Goal: Information Seeking & Learning: Learn about a topic

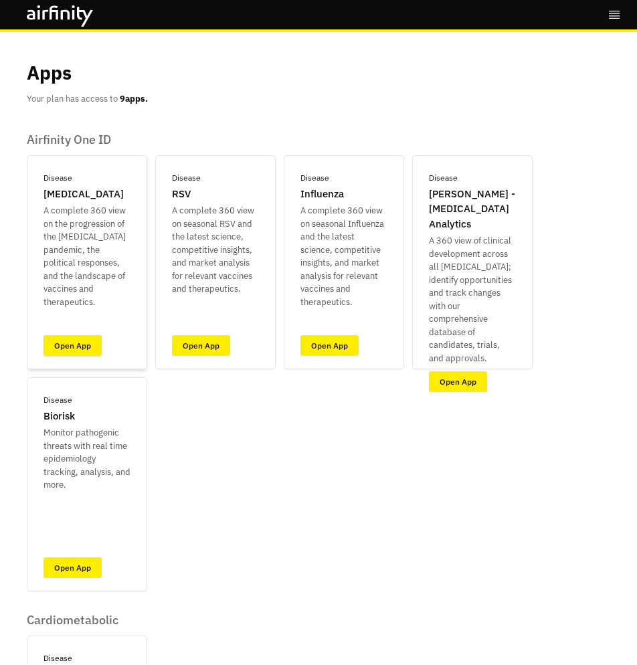
click at [71, 349] on link "Open App" at bounding box center [72, 345] width 58 height 21
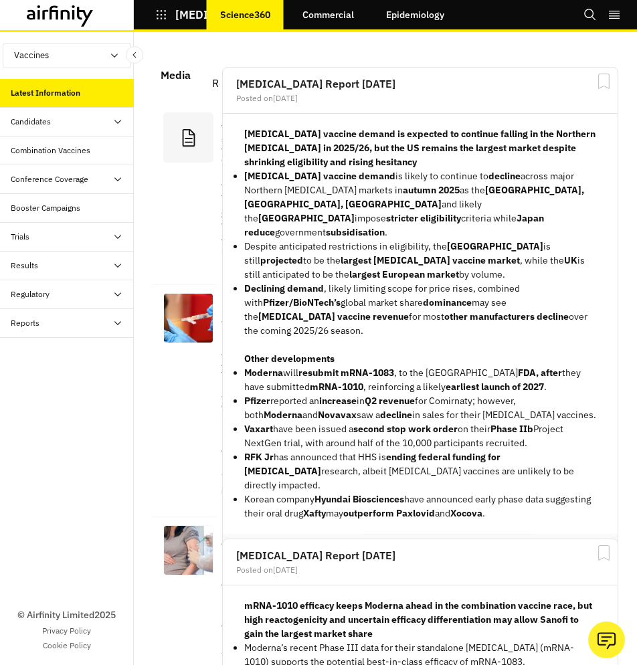
scroll to position [2070, 401]
click at [428, 27] on link "Epidemiology" at bounding box center [415, 15] width 85 height 32
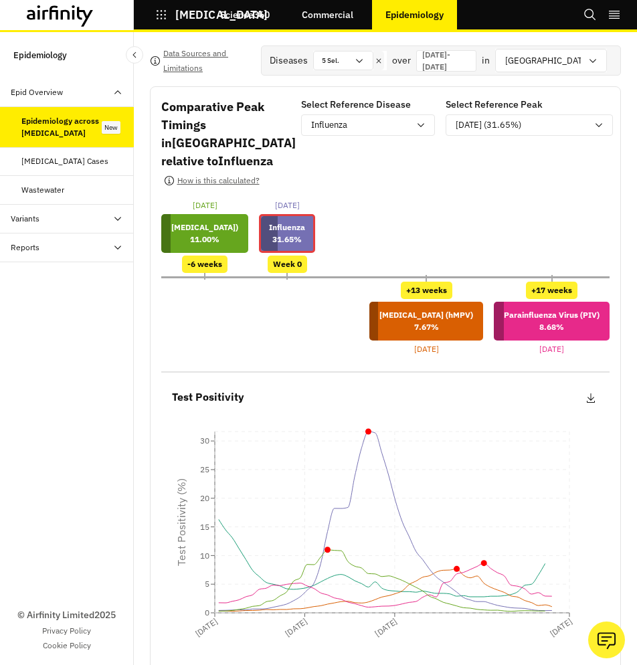
click at [442, 62] on p "[DATE] - [DATE]" at bounding box center [446, 61] width 48 height 24
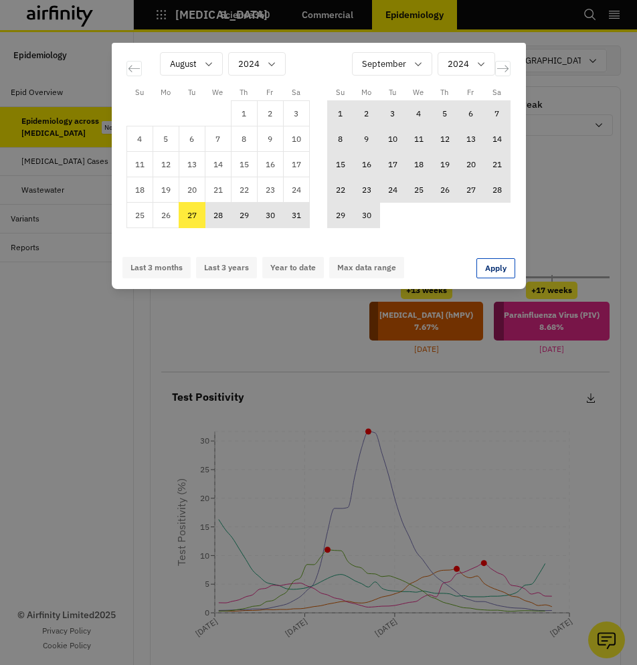
click at [564, 214] on div "Su Mo Tu We Th Fr Sa Su Mo Tu We Th Fr Sa [DATE] 1 2 3 4 5 6 7 8 9 10 11 12 13 …" at bounding box center [318, 332] width 637 height 665
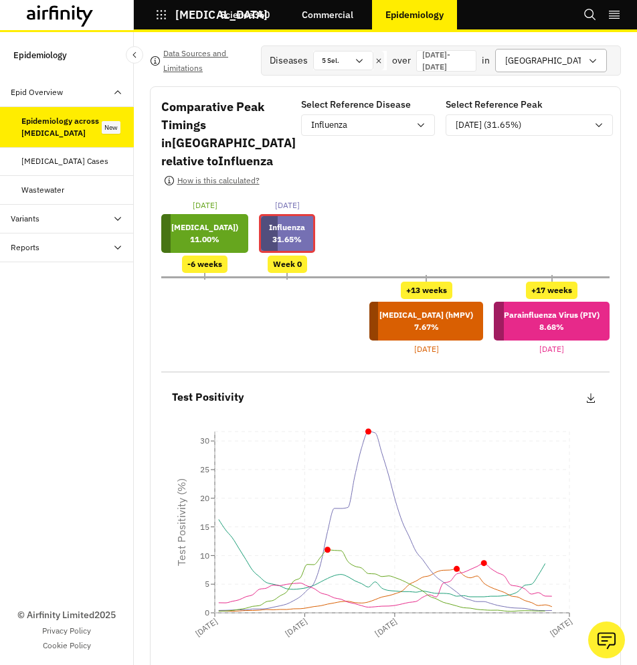
click at [575, 59] on div at bounding box center [543, 60] width 76 height 17
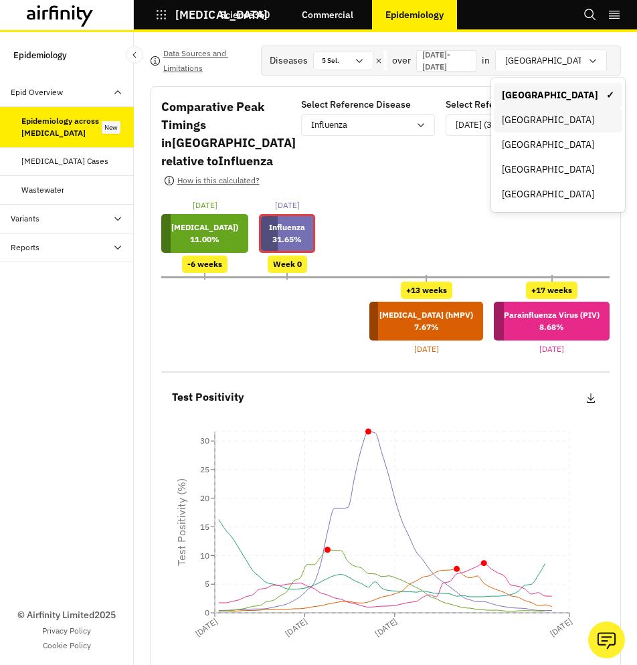
click at [549, 118] on div "[GEOGRAPHIC_DATA]" at bounding box center [558, 120] width 112 height 14
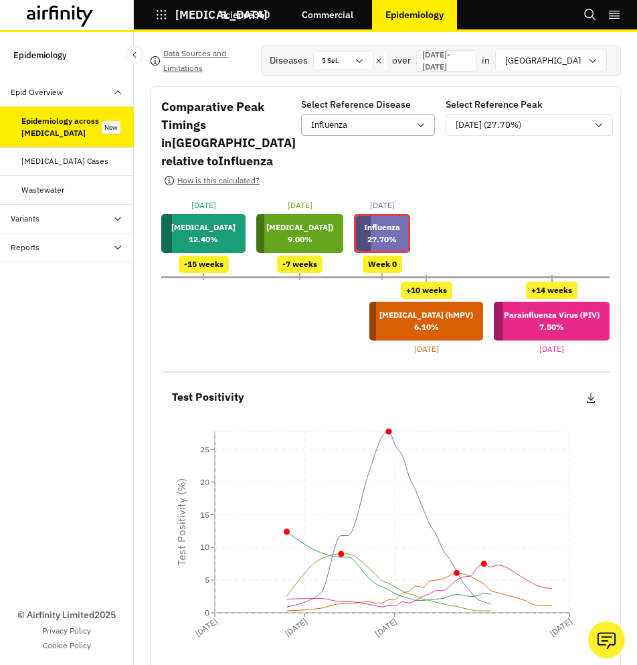
click at [385, 125] on div "Influenza" at bounding box center [360, 124] width 98 height 13
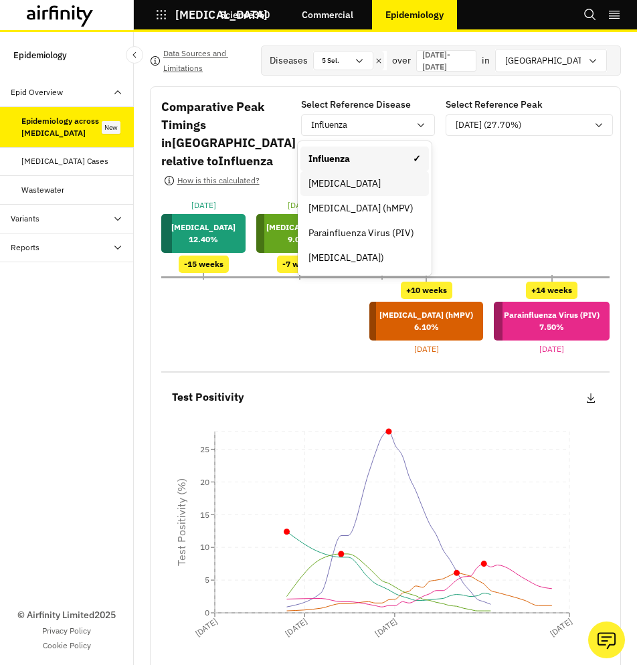
click at [367, 179] on div "[MEDICAL_DATA]" at bounding box center [364, 184] width 112 height 14
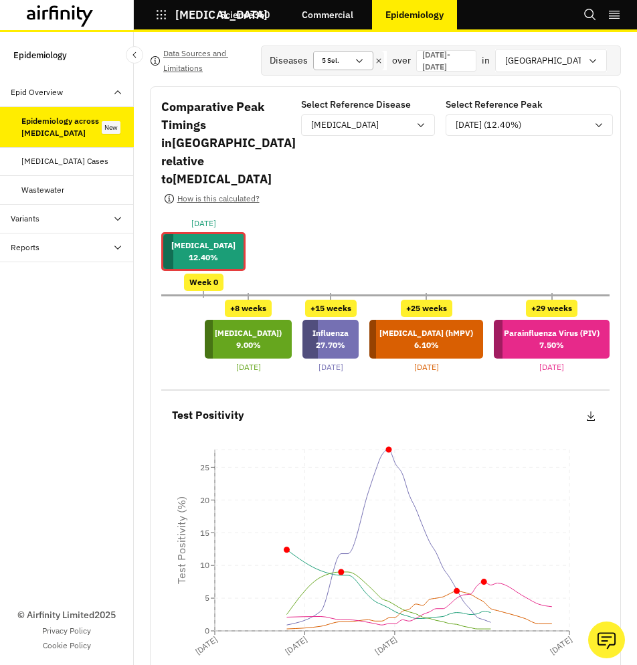
click at [324, 64] on div "5 Sel." at bounding box center [334, 61] width 40 height 18
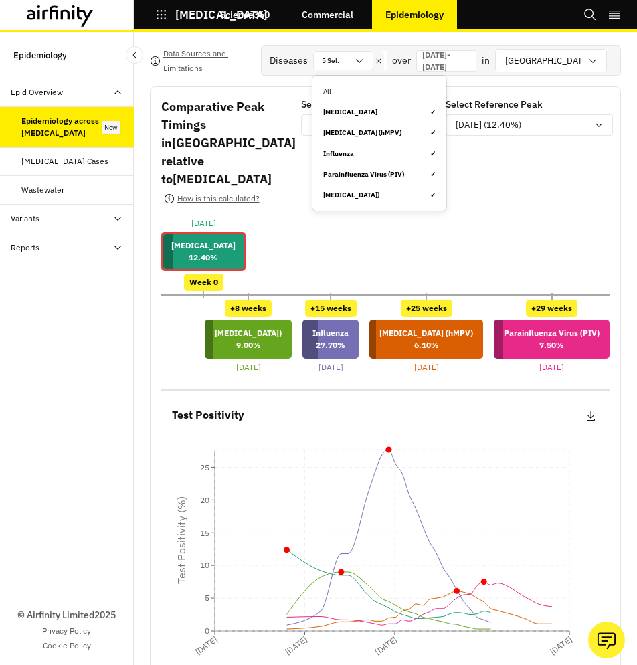
click at [356, 112] on div "[MEDICAL_DATA] ✓" at bounding box center [379, 112] width 112 height 10
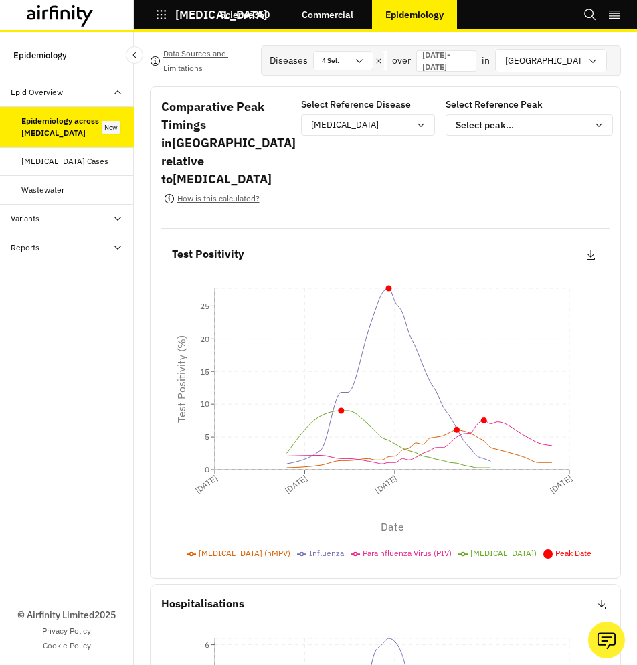
click at [446, 64] on p "[DATE] - [DATE]" at bounding box center [446, 61] width 48 height 24
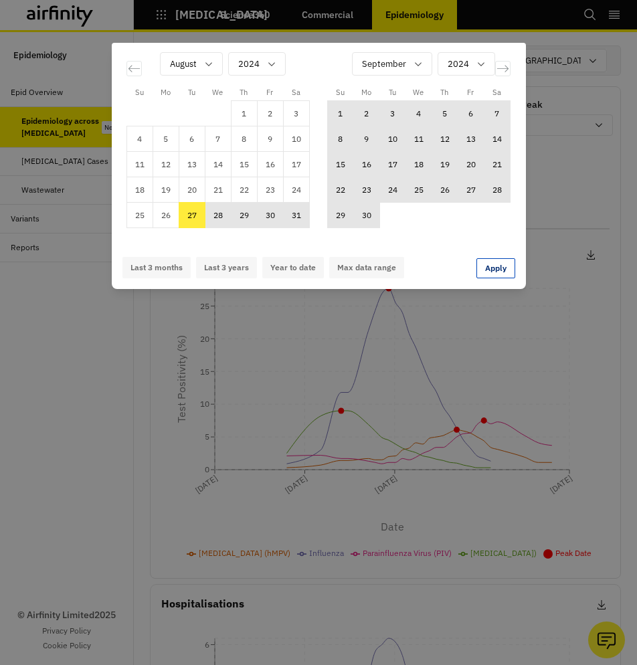
click at [570, 309] on div "Su Mo Tu We Th Fr Sa Su Mo Tu We Th Fr Sa [DATE] 1 2 3 4 5 6 7 8 9 10 11 12 13 …" at bounding box center [318, 332] width 637 height 665
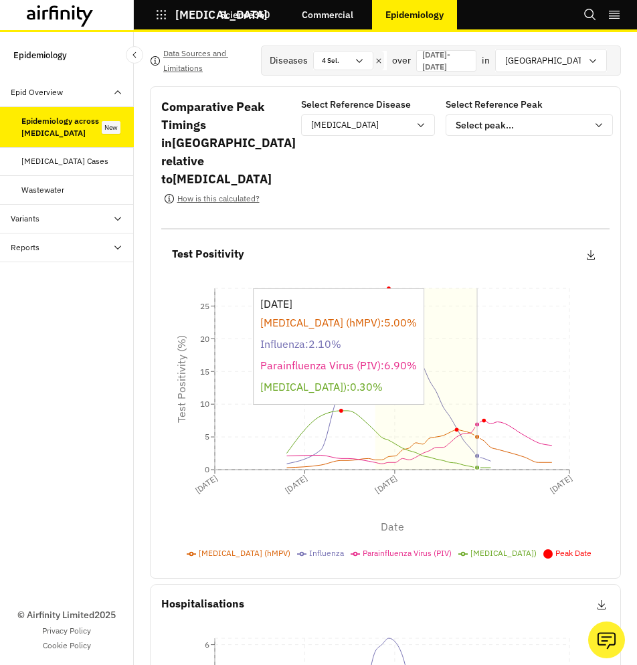
drag, startPoint x: 375, startPoint y: 363, endPoint x: 482, endPoint y: 373, distance: 106.9
click at [482, 373] on icon "[DATE] [DATE] [DATE] [DATE] Date 0 5 10 15 20 25 Test Positivity (%)" at bounding box center [385, 400] width 448 height 225
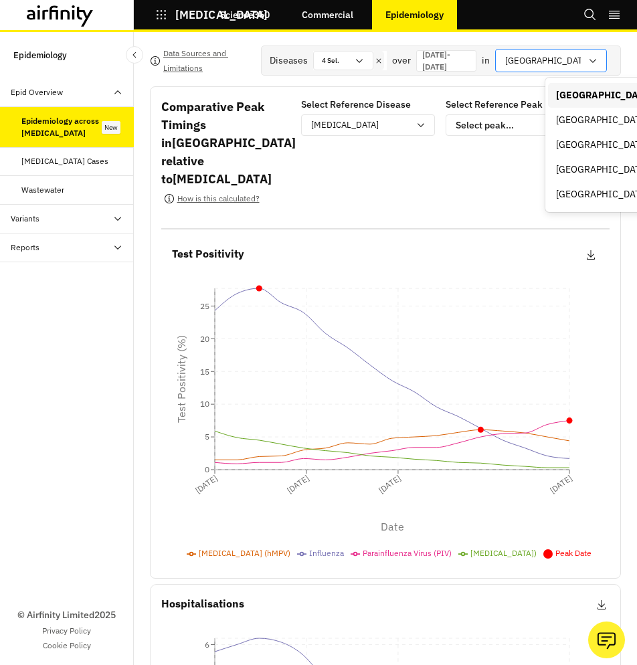
click at [558, 62] on div at bounding box center [543, 60] width 76 height 17
click at [570, 112] on div "[GEOGRAPHIC_DATA]" at bounding box center [612, 120] width 128 height 25
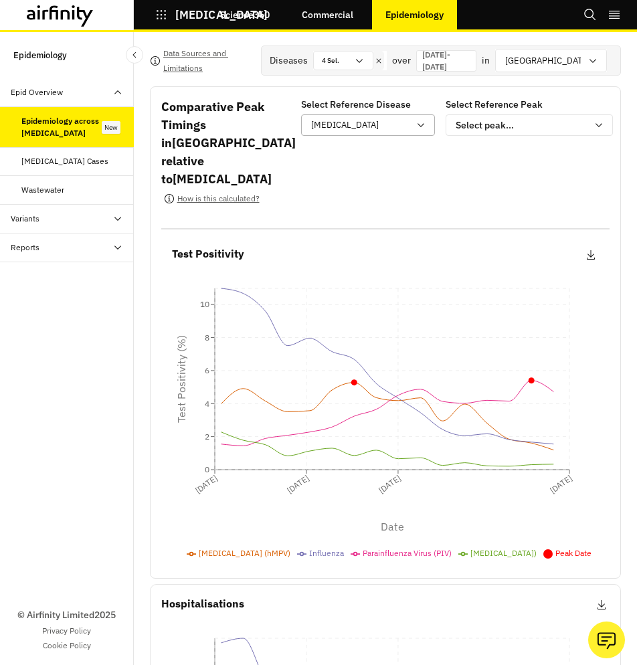
click at [374, 130] on div "[MEDICAL_DATA]" at bounding box center [360, 124] width 98 height 13
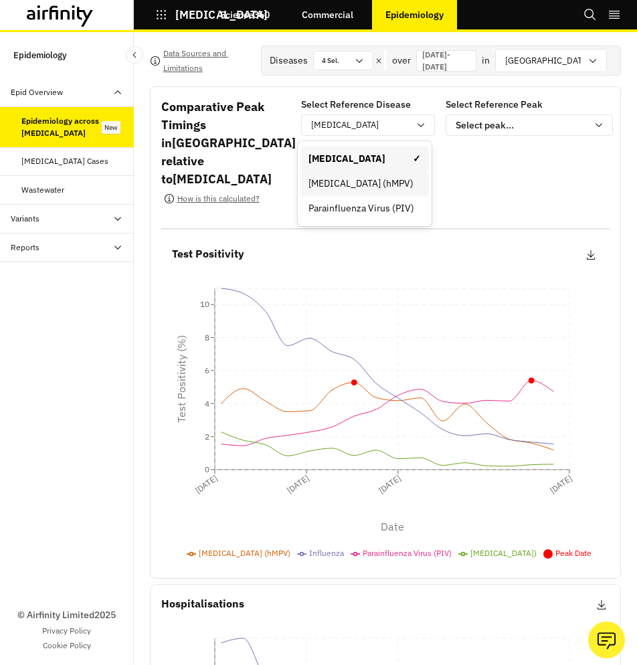
click at [365, 181] on div "[MEDICAL_DATA] (hMPV)" at bounding box center [364, 184] width 112 height 14
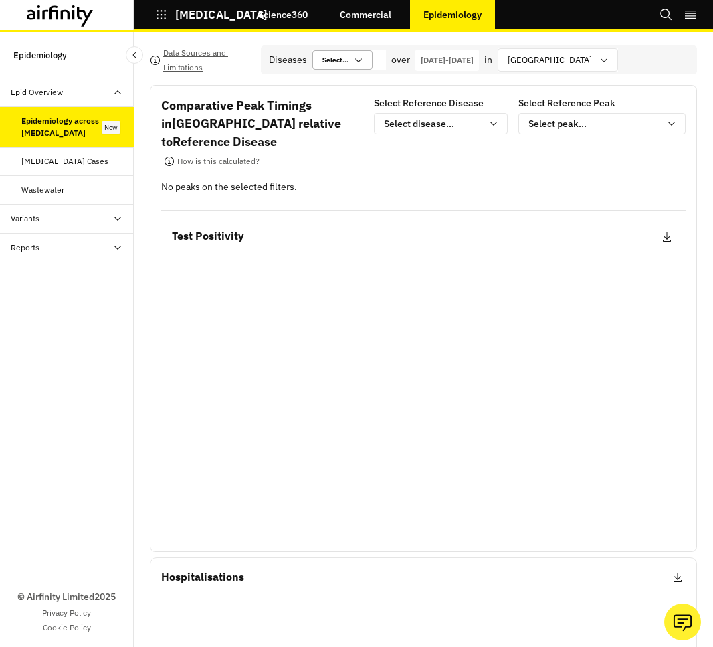
click at [339, 64] on div at bounding box center [336, 60] width 26 height 13
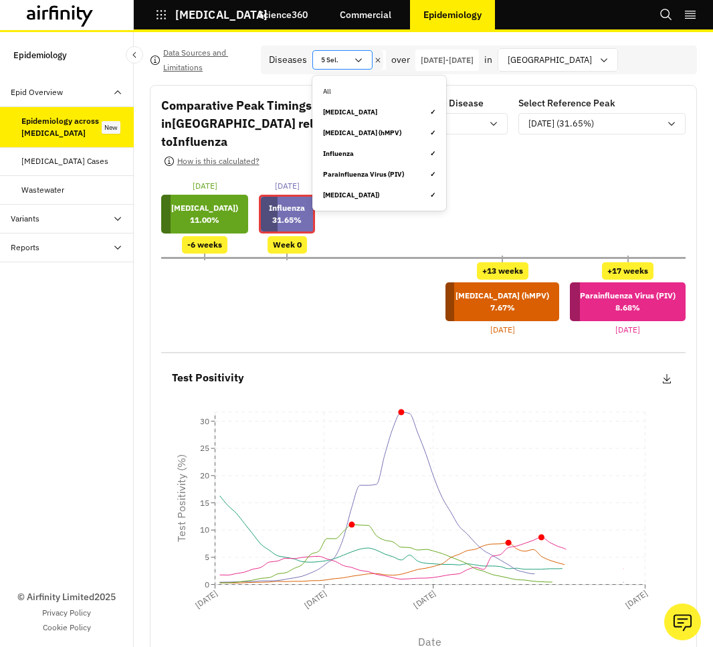
click at [339, 55] on div "5 Sel." at bounding box center [333, 60] width 40 height 18
click at [355, 114] on div "[MEDICAL_DATA] ✓" at bounding box center [379, 112] width 112 height 10
